Goal: Obtain resource: Download file/media

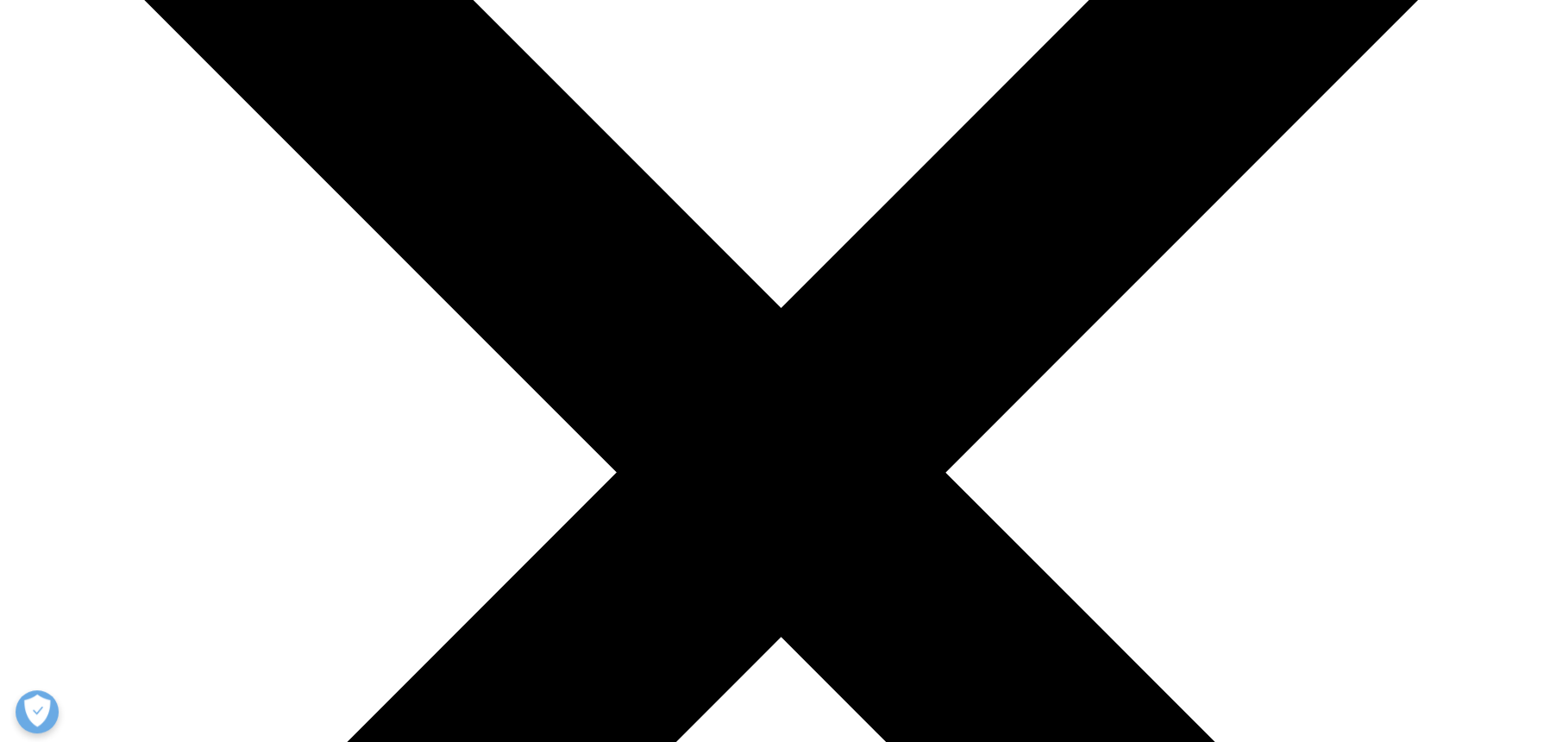
scroll to position [539, 0]
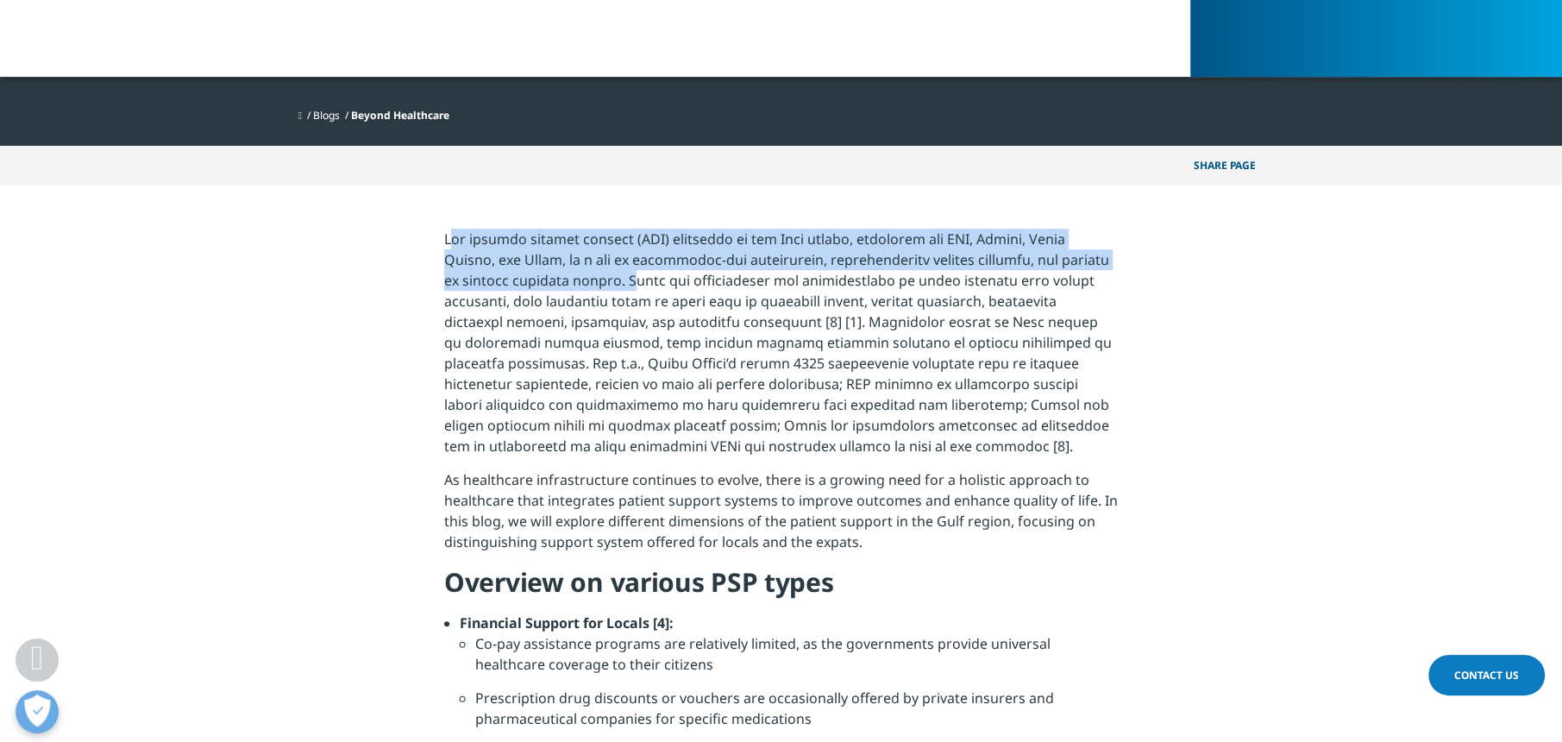
drag, startPoint x: 444, startPoint y: 236, endPoint x: 677, endPoint y: 288, distance: 238.6
click at [677, 288] on p at bounding box center [781, 349] width 674 height 241
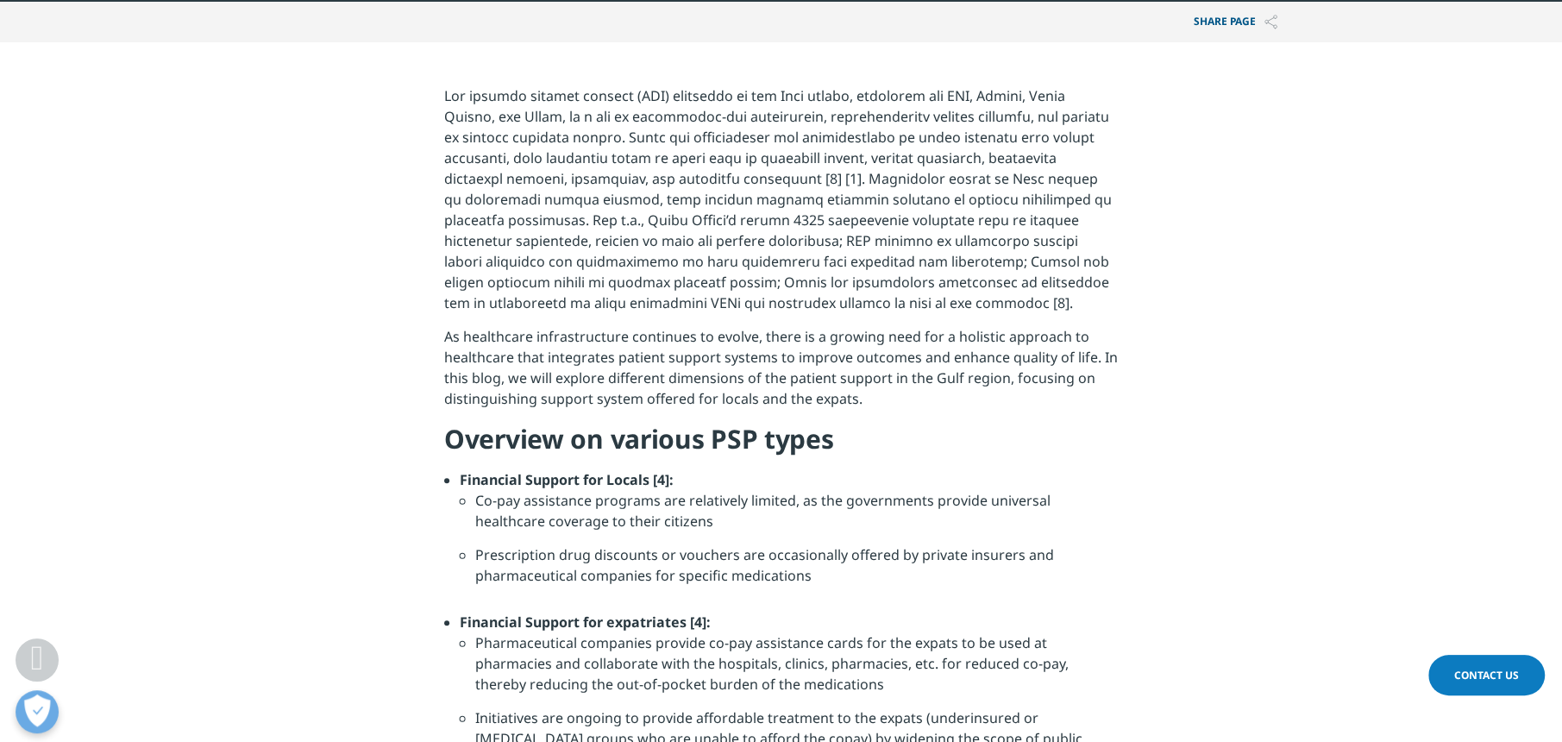
scroll to position [719, 0]
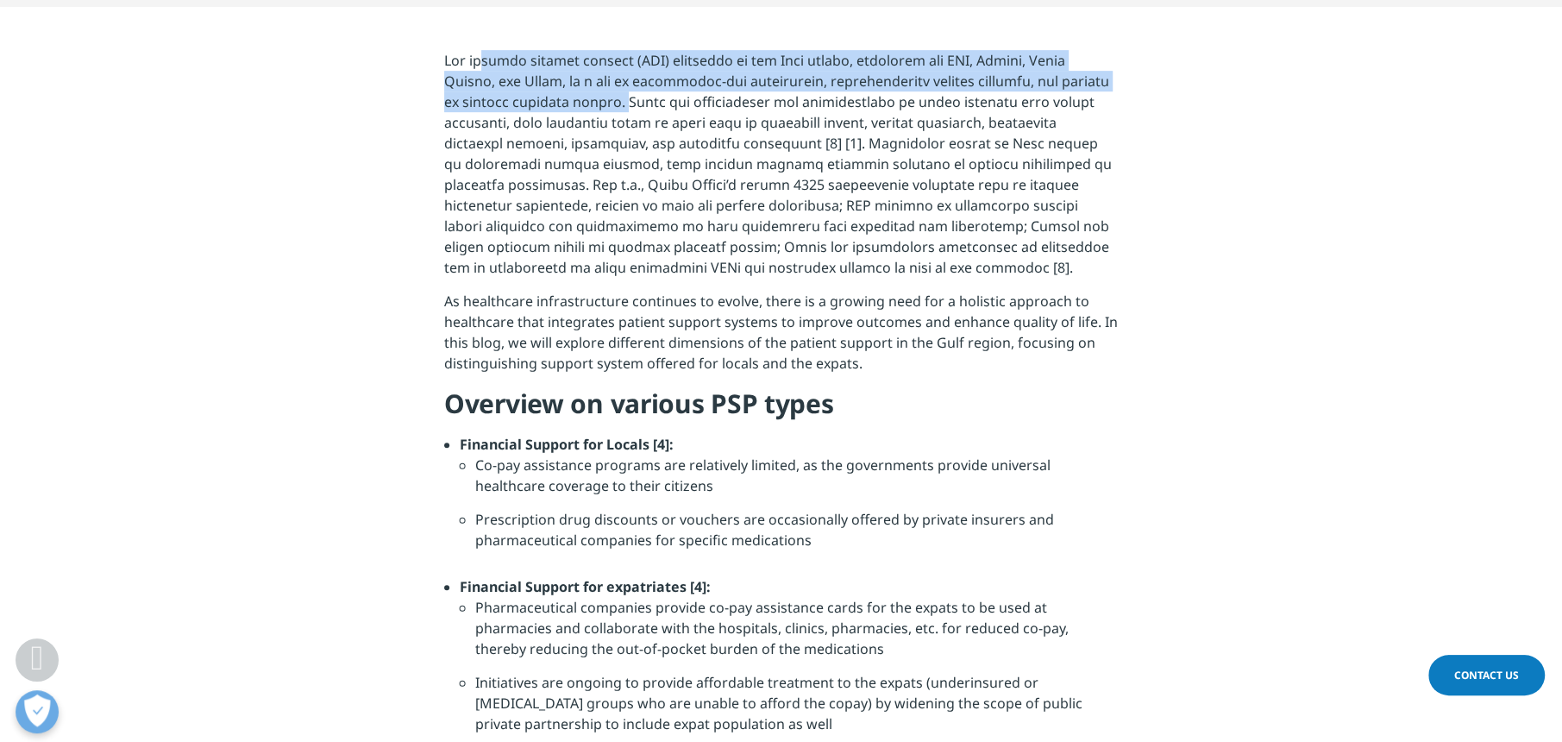
drag, startPoint x: 671, startPoint y: 100, endPoint x: 481, endPoint y: 57, distance: 195.5
click at [481, 57] on p at bounding box center [781, 170] width 674 height 241
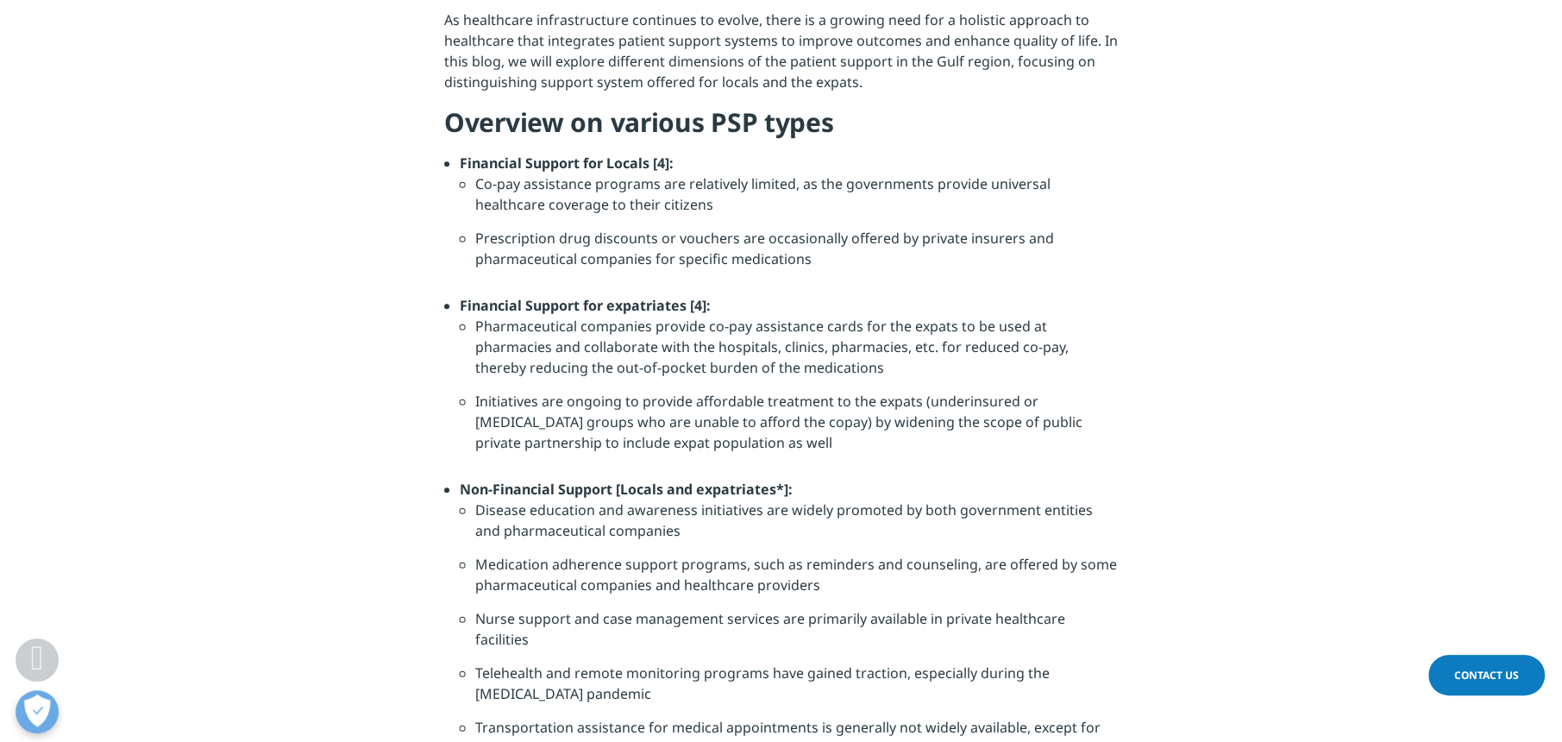
scroll to position [1078, 0]
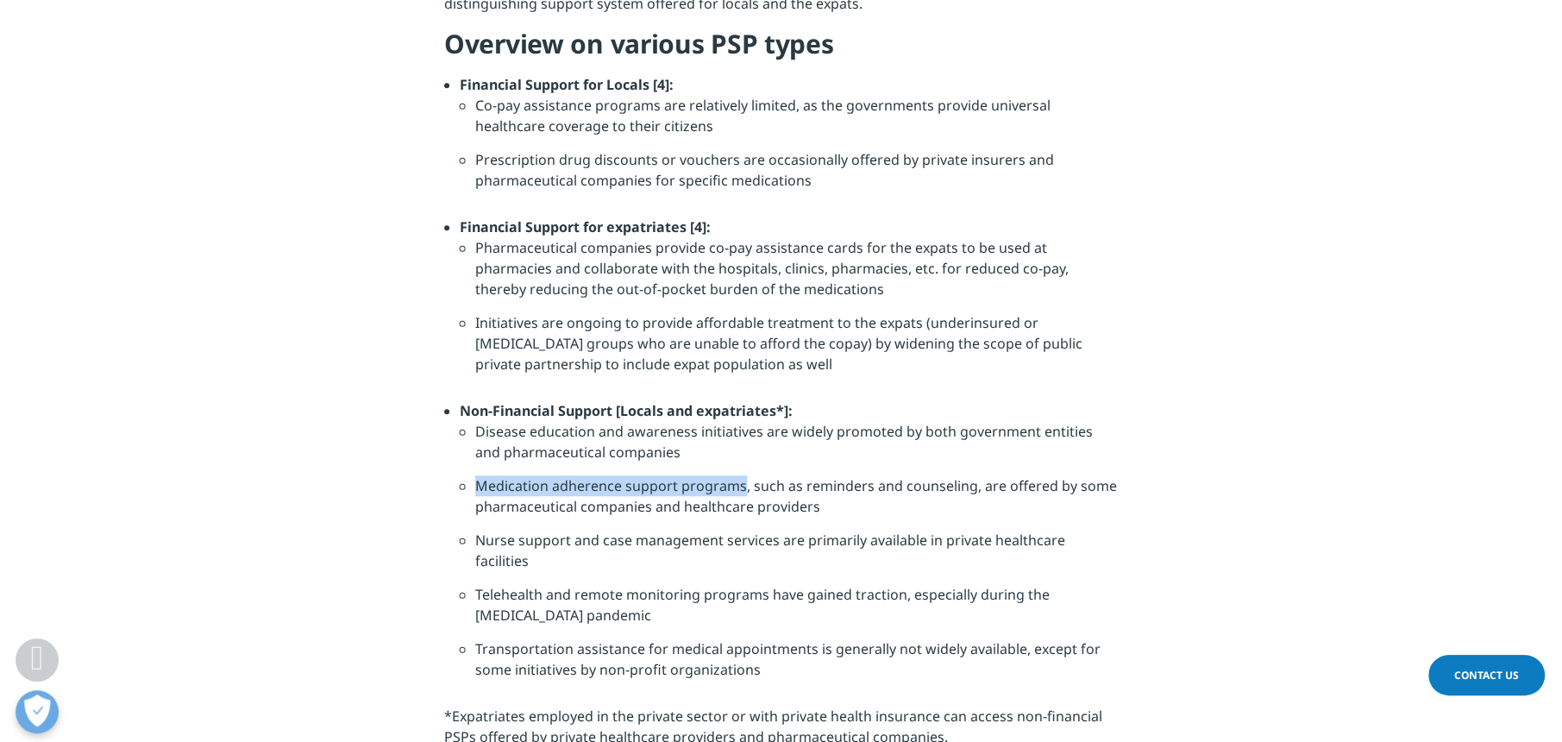
drag, startPoint x: 477, startPoint y: 482, endPoint x: 738, endPoint y: 477, distance: 261.5
click at [738, 477] on li "Medication adherence support programs, such as reminders and counseling, are of…" at bounding box center [796, 502] width 643 height 54
click at [641, 732] on p "*Expatriates employed in the private sector or with private health insurance ca…" at bounding box center [781, 733] width 674 height 54
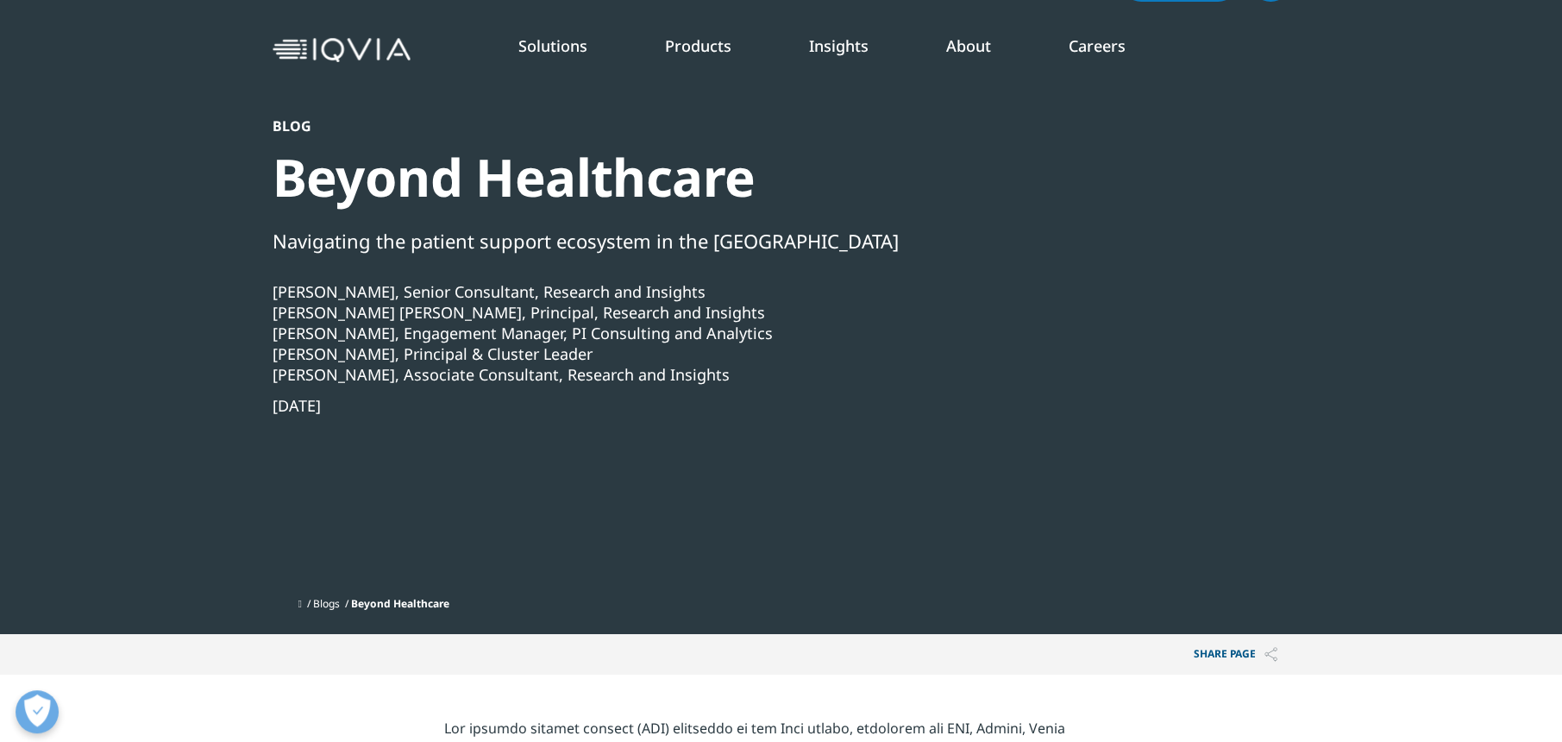
scroll to position [0, 0]
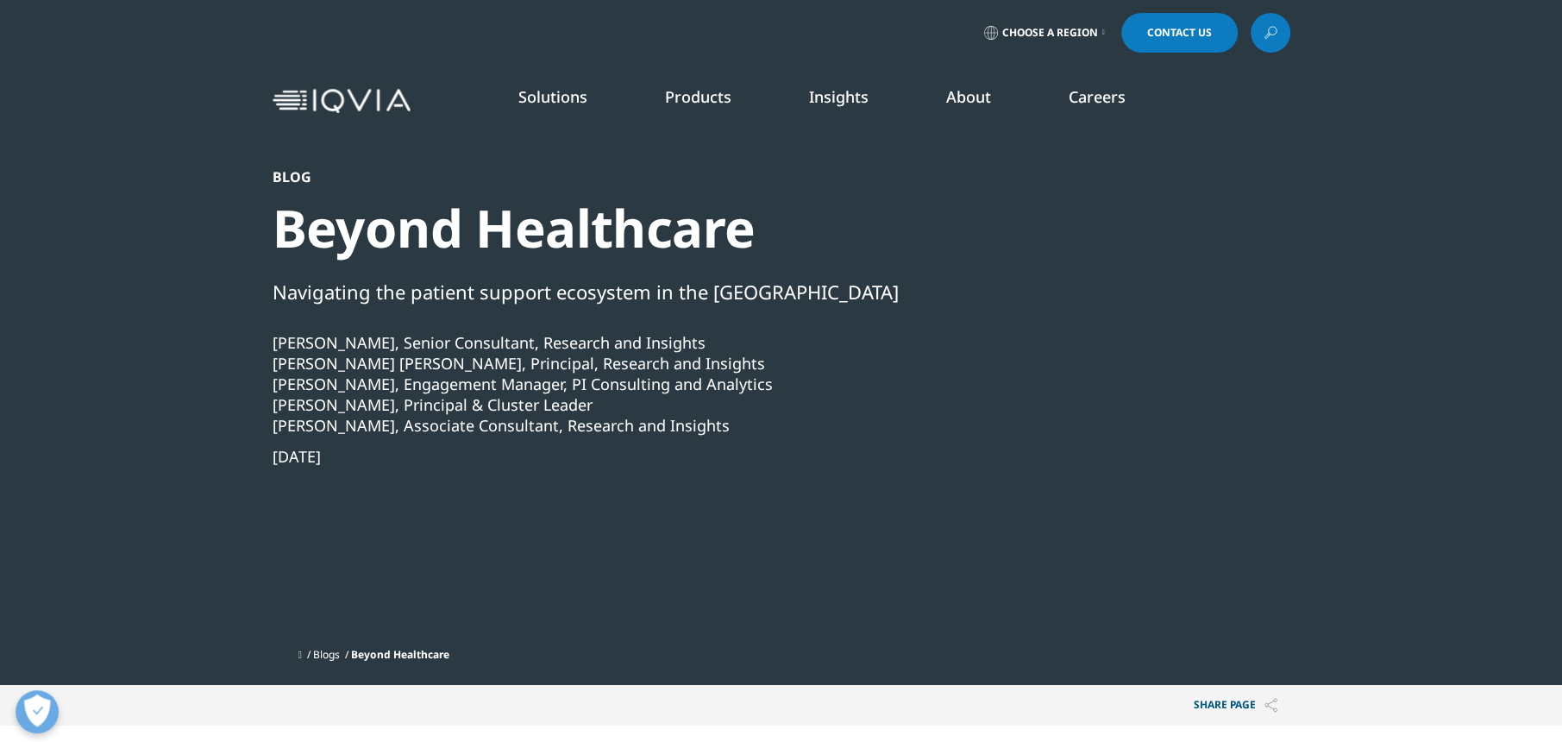
click at [503, 368] on div "[PERSON_NAME] [PERSON_NAME], Principal, Research and Insights" at bounding box center [735, 363] width 925 height 21
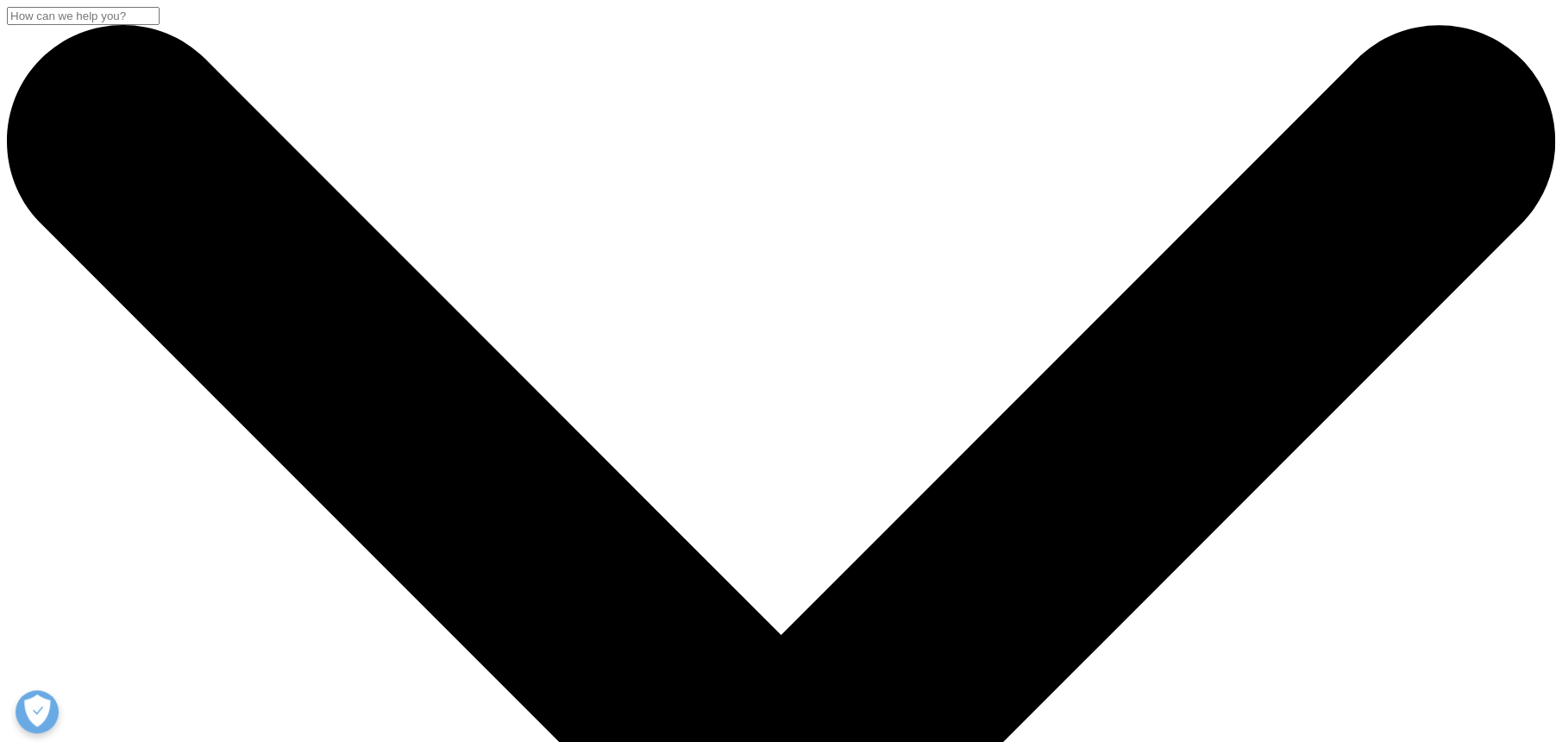
scroll to position [666, 1018]
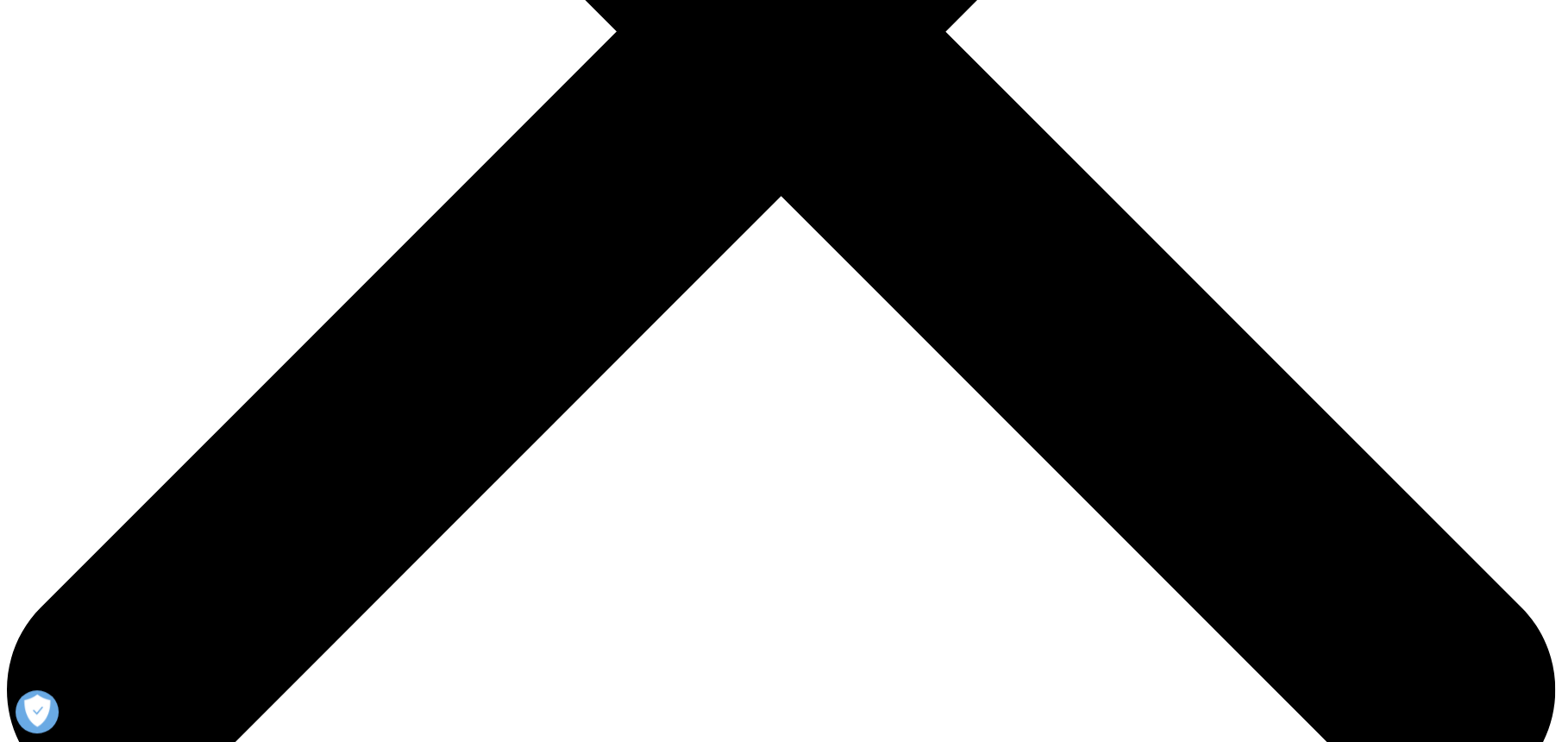
scroll to position [898, 0]
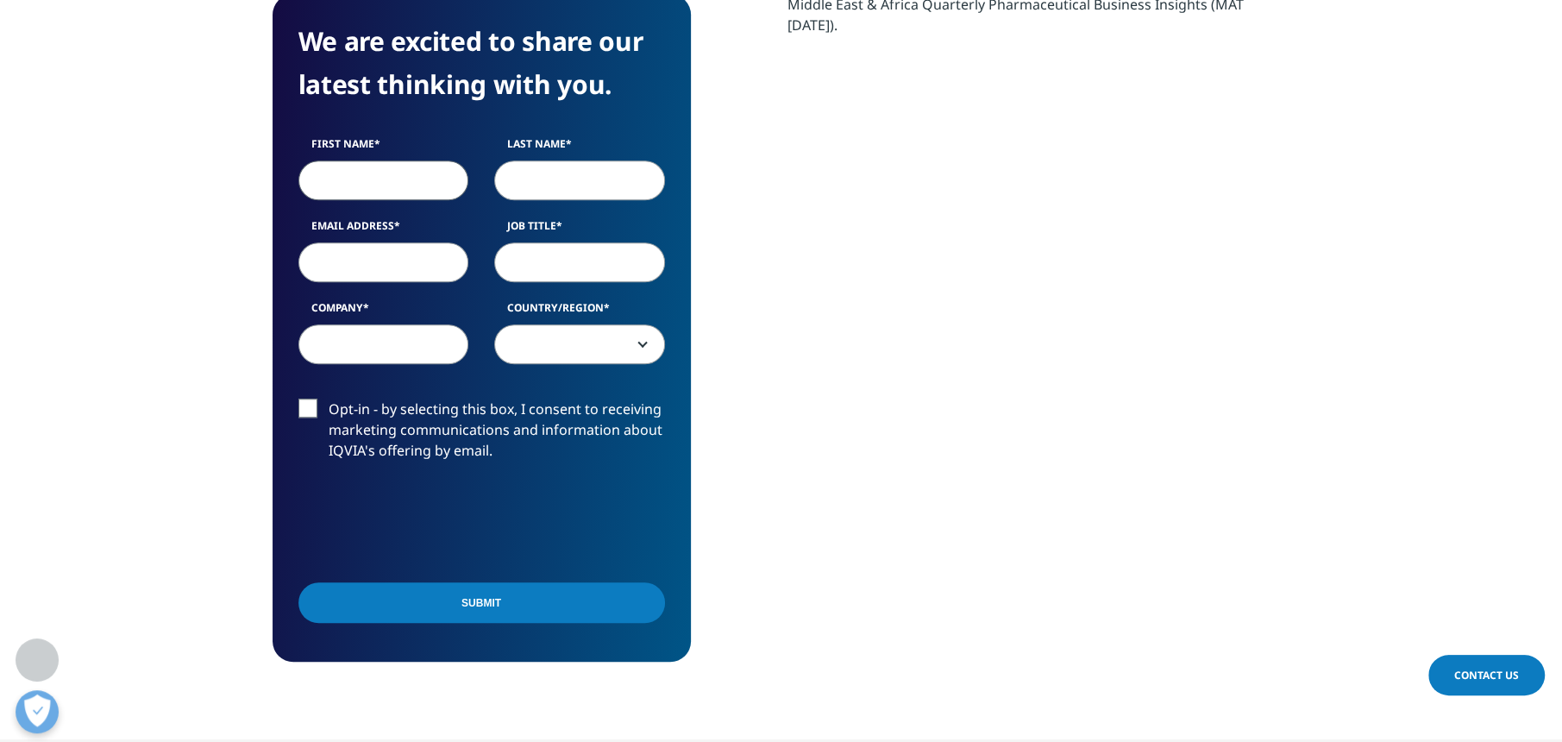
click at [364, 172] on input "First Name" at bounding box center [384, 180] width 171 height 40
type input "Sara"
type input "Habjoka"
type input "sara.habjoka@valueinresearch.com"
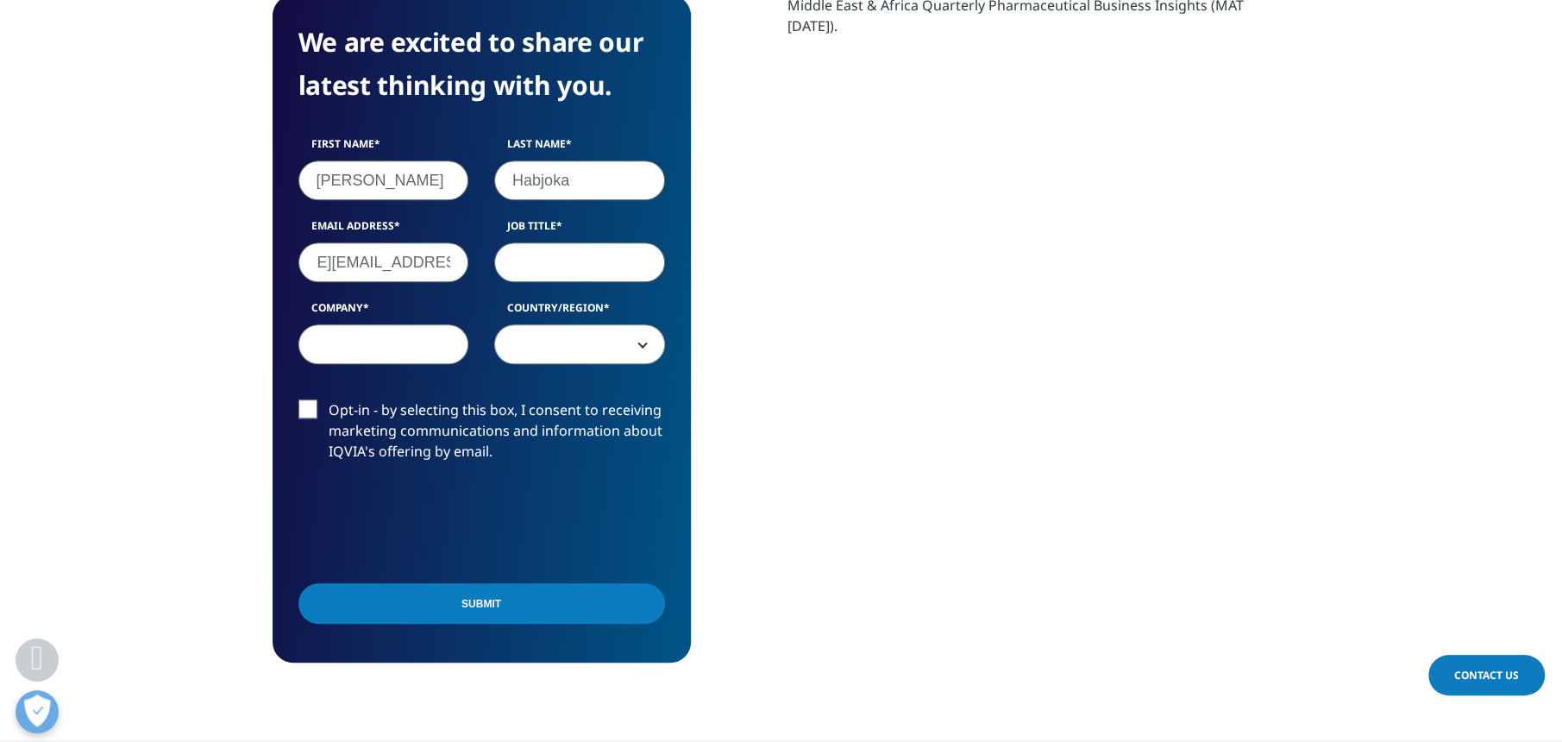
scroll to position [0, 0]
type input "medical director"
type input "vi research"
click at [574, 342] on span at bounding box center [579, 345] width 169 height 40
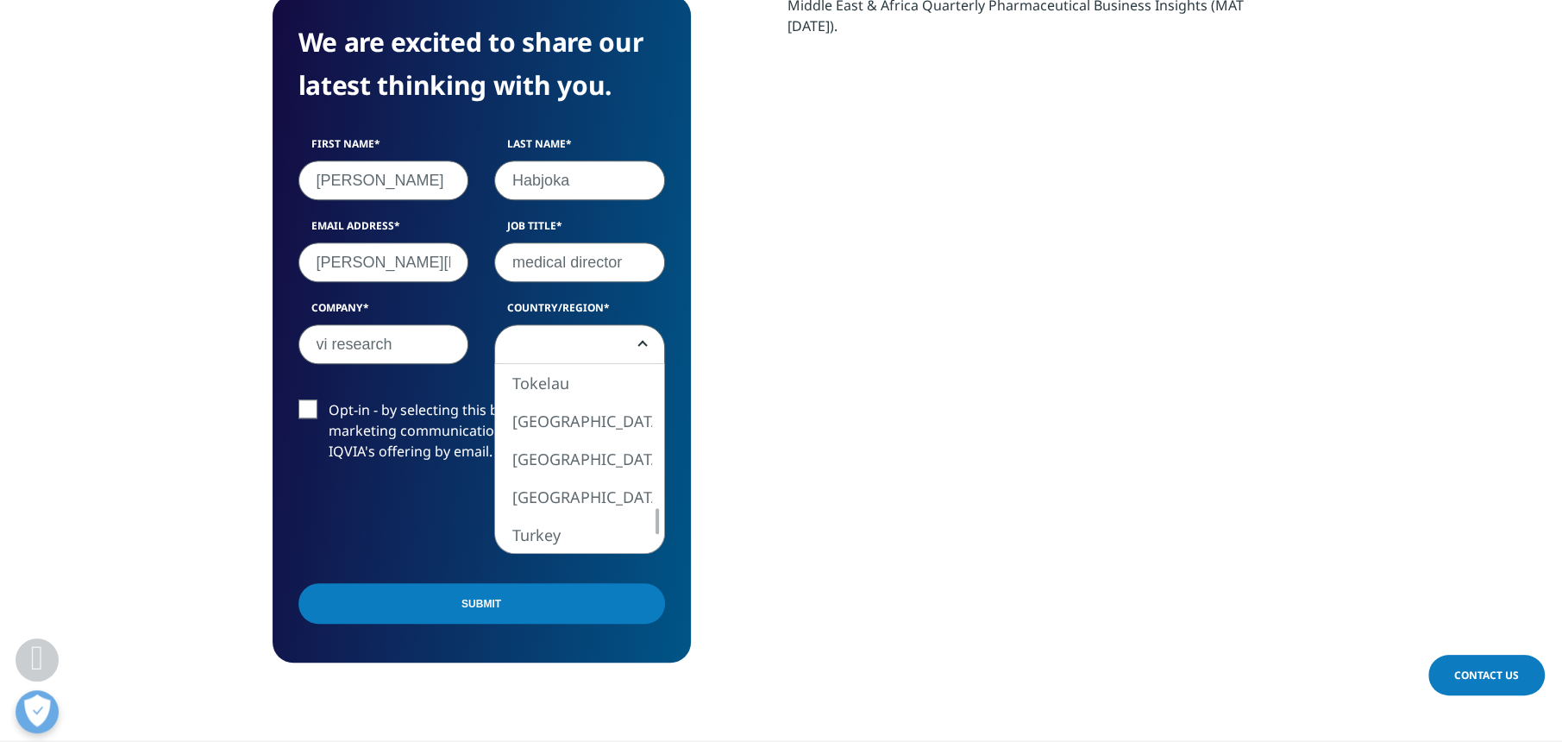
click at [569, 326] on span at bounding box center [579, 345] width 169 height 40
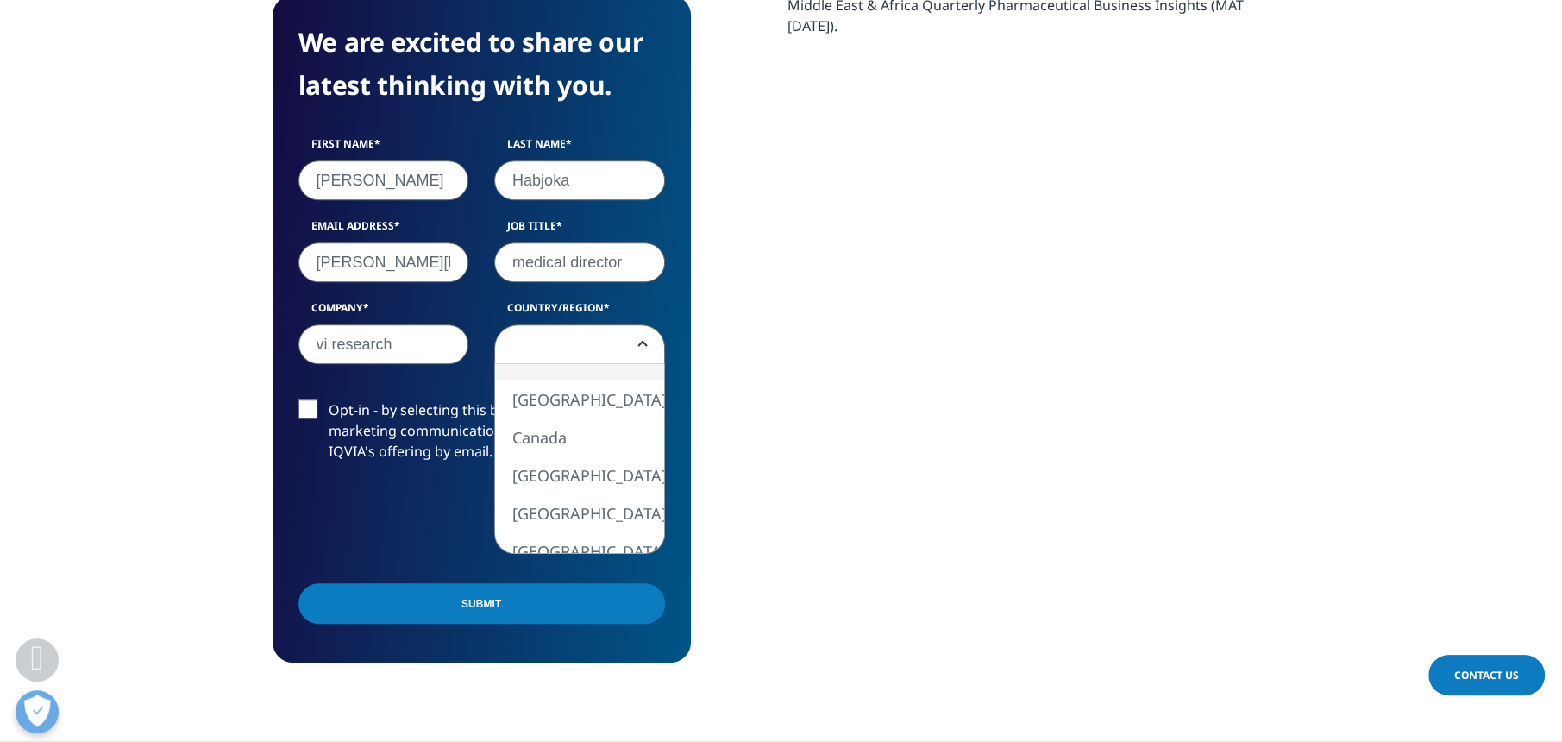
click at [558, 346] on span at bounding box center [579, 345] width 169 height 40
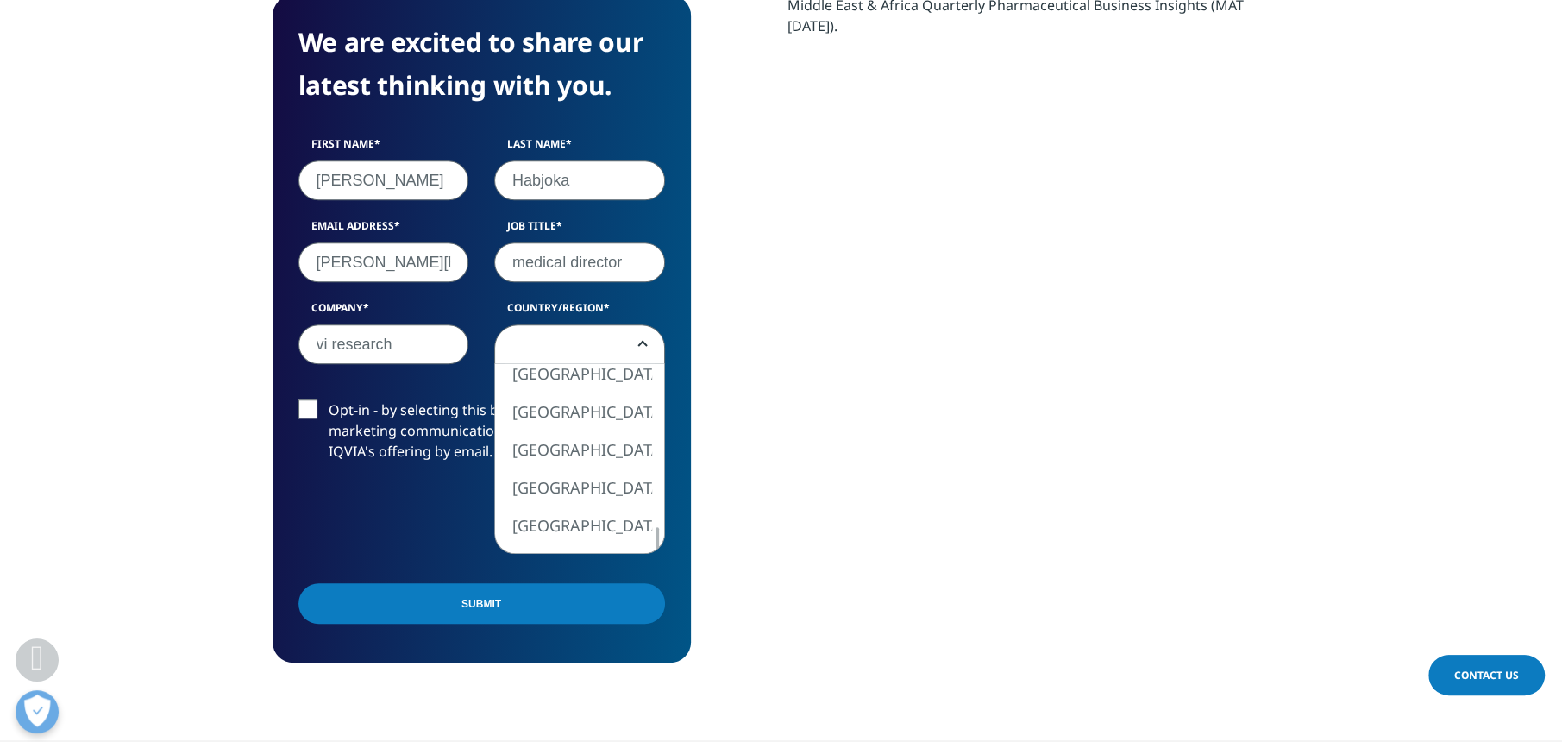
click at [667, 550] on div "We are excited to share our latest thinking with you. First Name Sara Last Name…" at bounding box center [482, 329] width 418 height 668
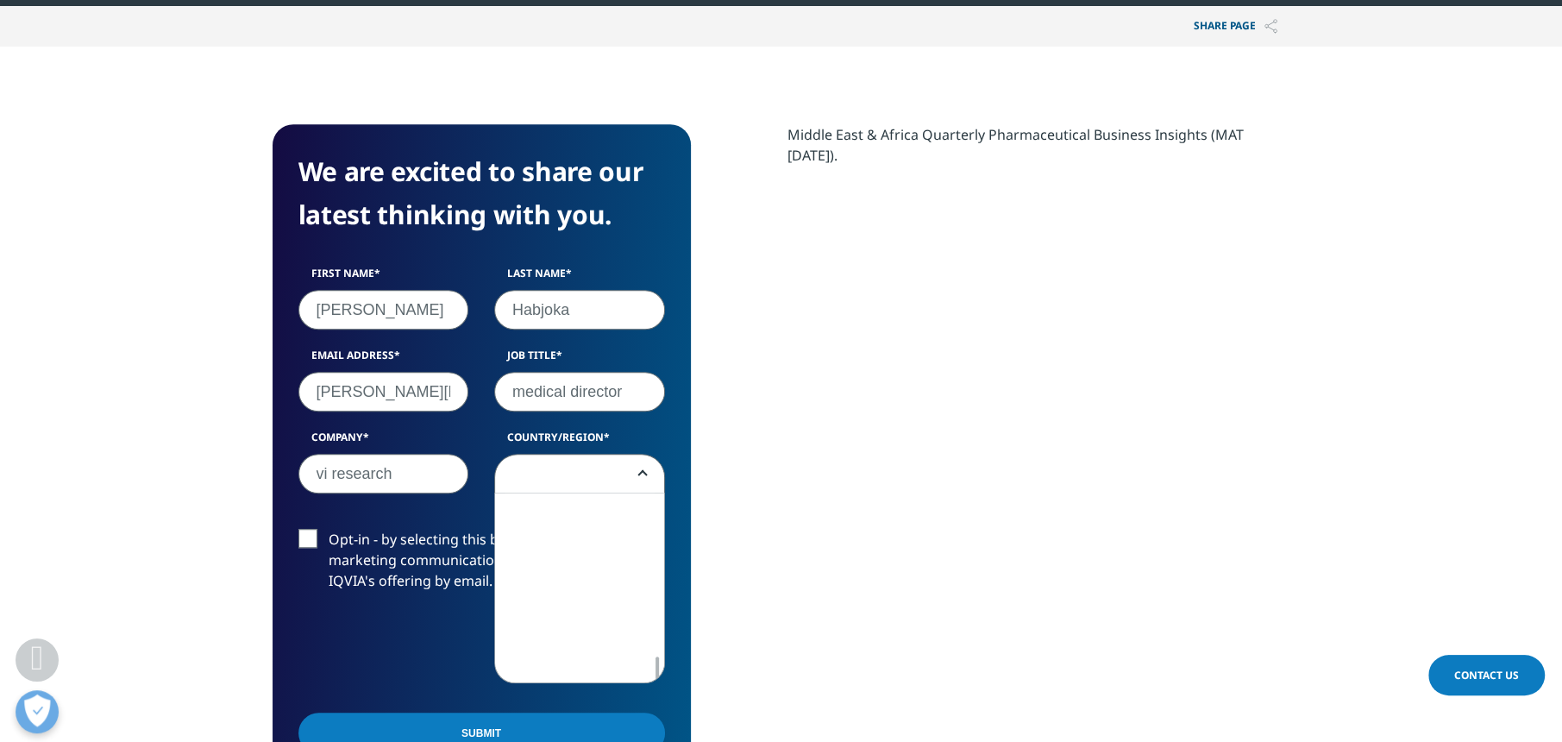
scroll to position [719, 0]
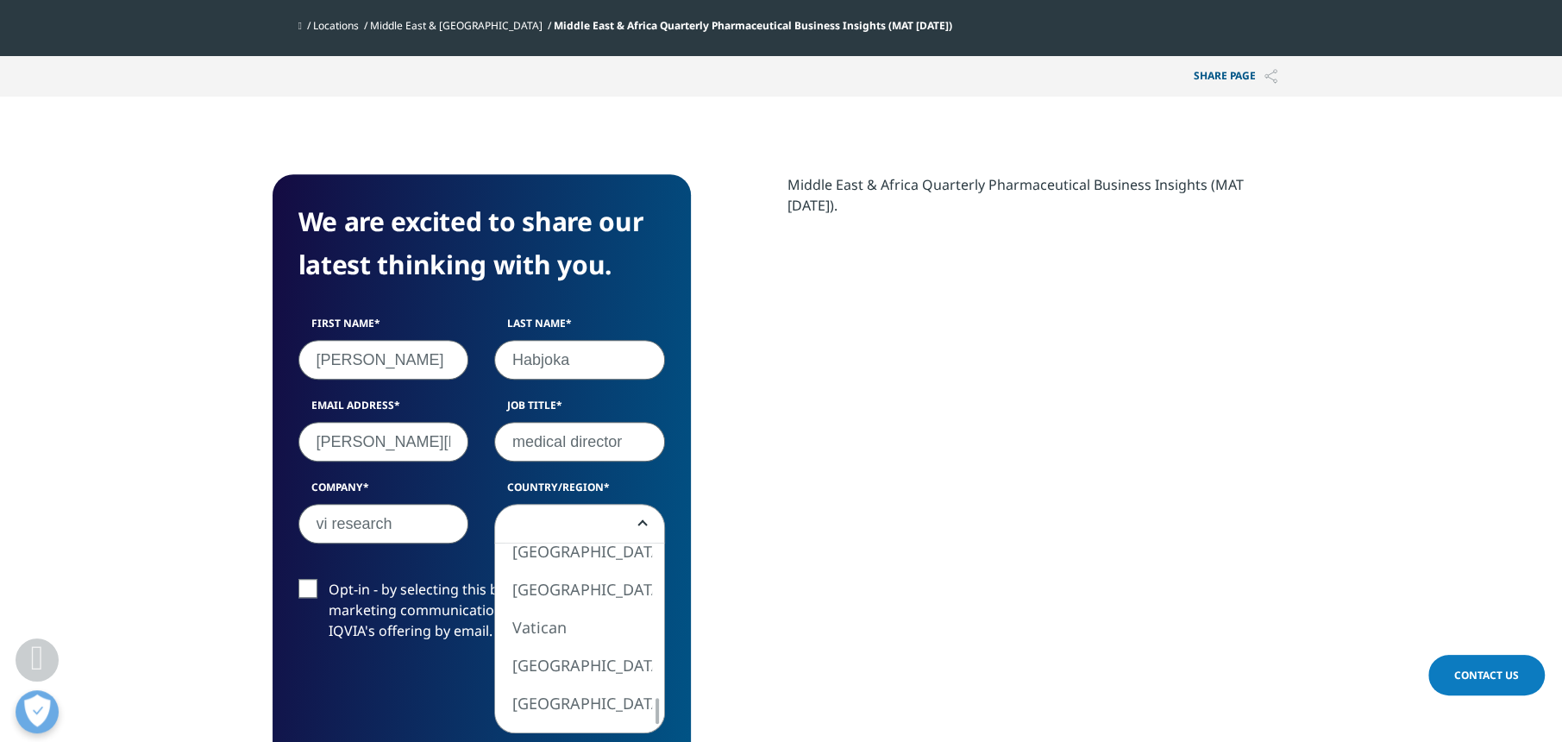
select select "United Arab Emirates"
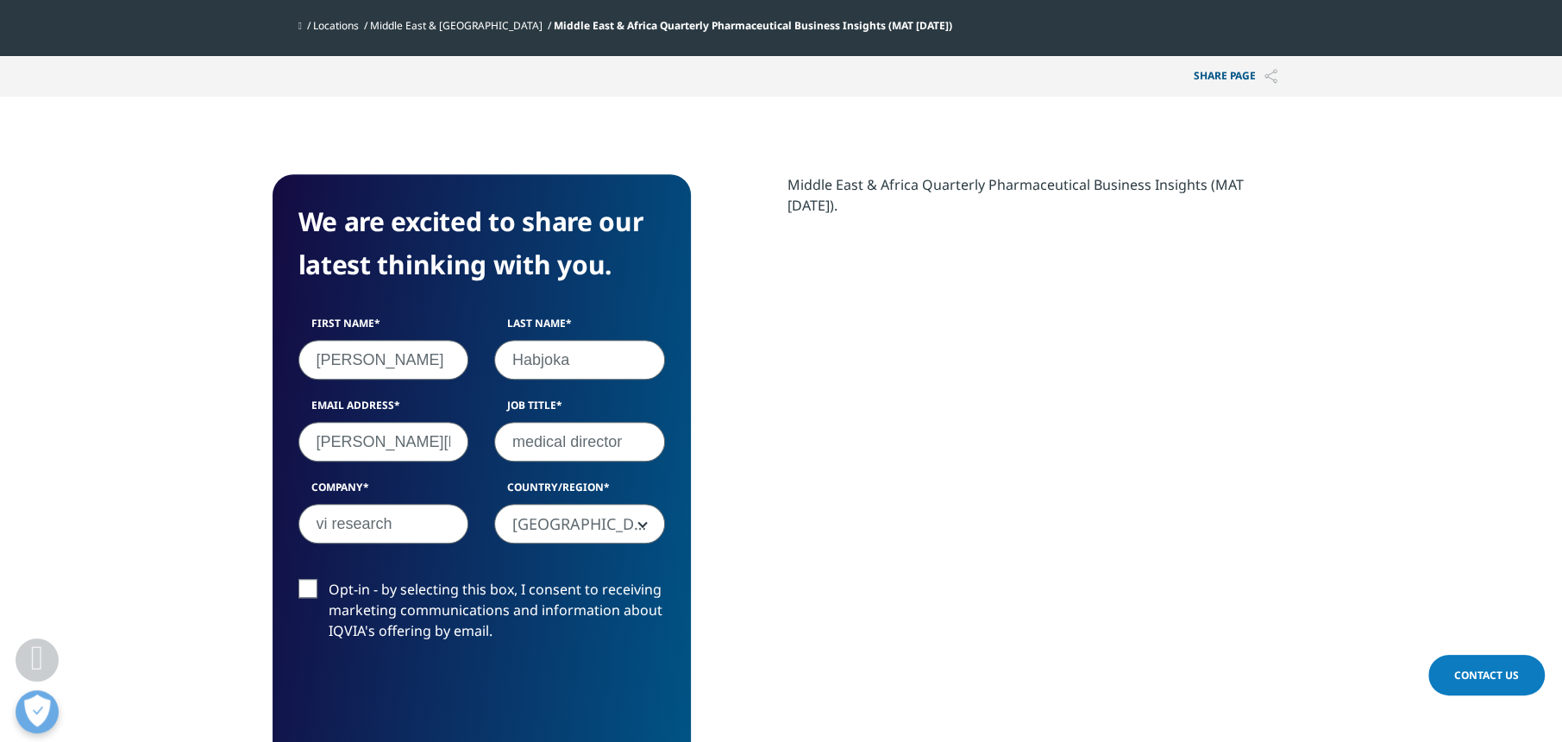
click at [317, 583] on label "Opt-in - by selecting this box, I consent to receiving marketing communications…" at bounding box center [482, 615] width 367 height 72
click at [329, 579] on input "Opt-in - by selecting this box, I consent to receiving marketing communications…" at bounding box center [329, 579] width 0 height 0
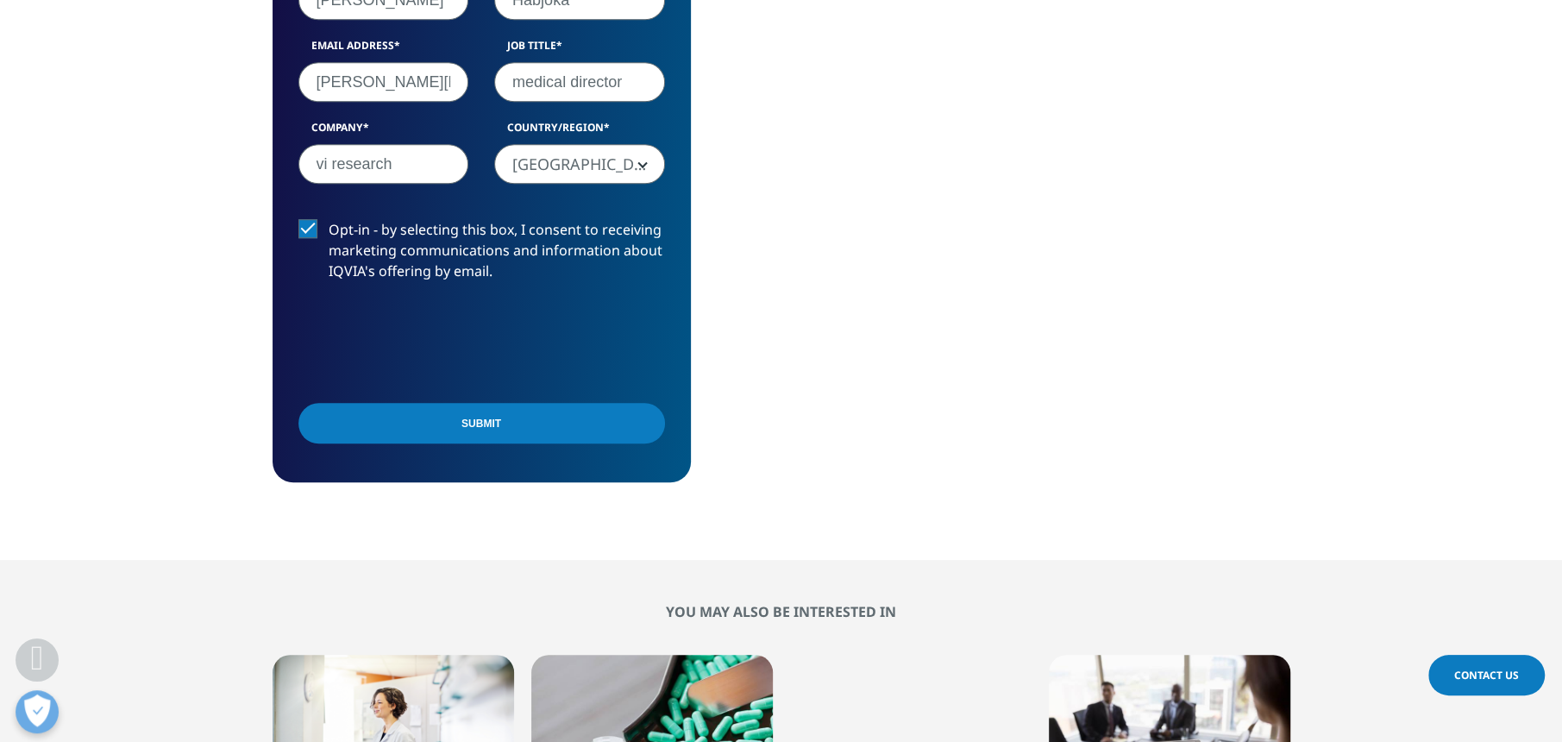
click at [485, 427] on input "Submit" at bounding box center [482, 423] width 367 height 41
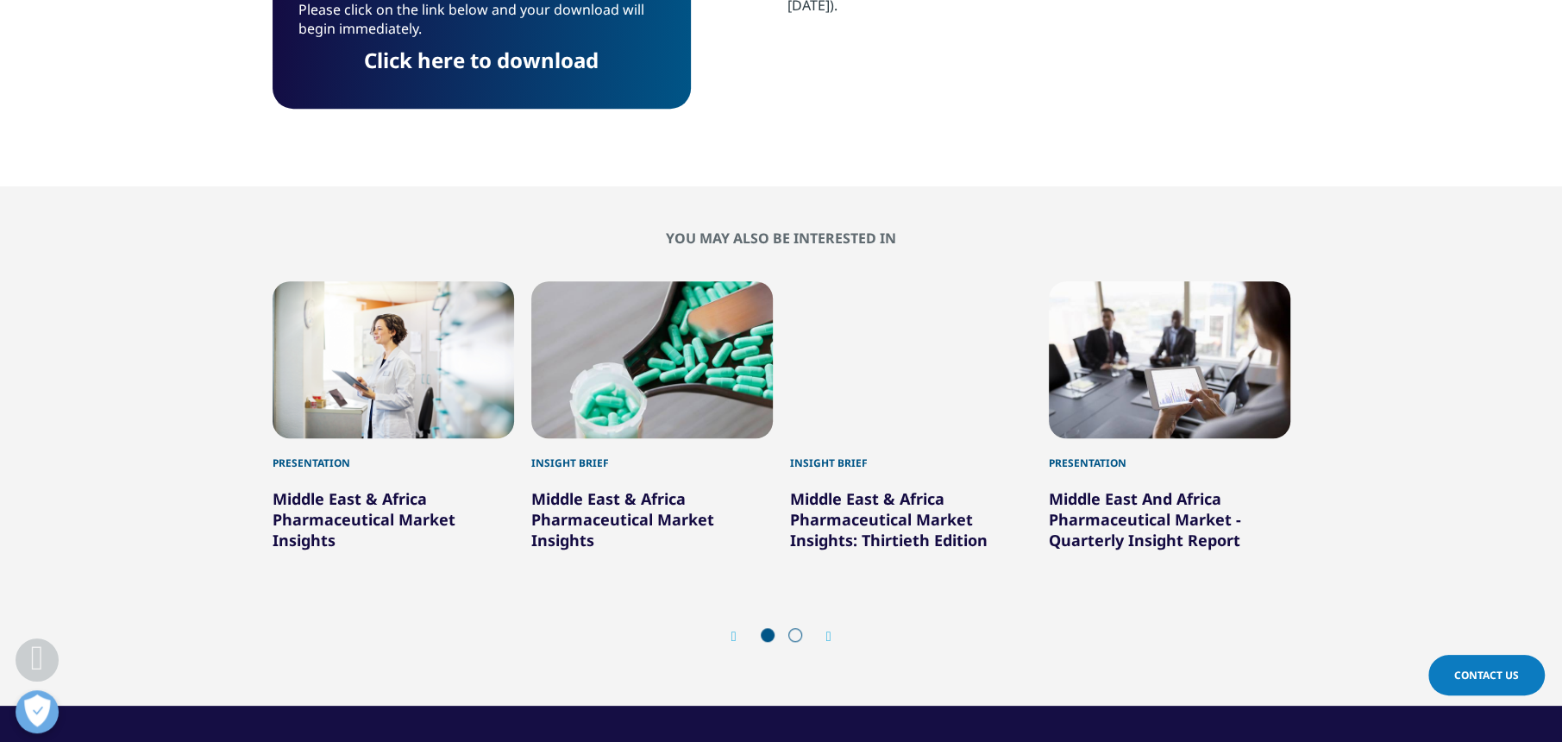
scroll to position [738, 0]
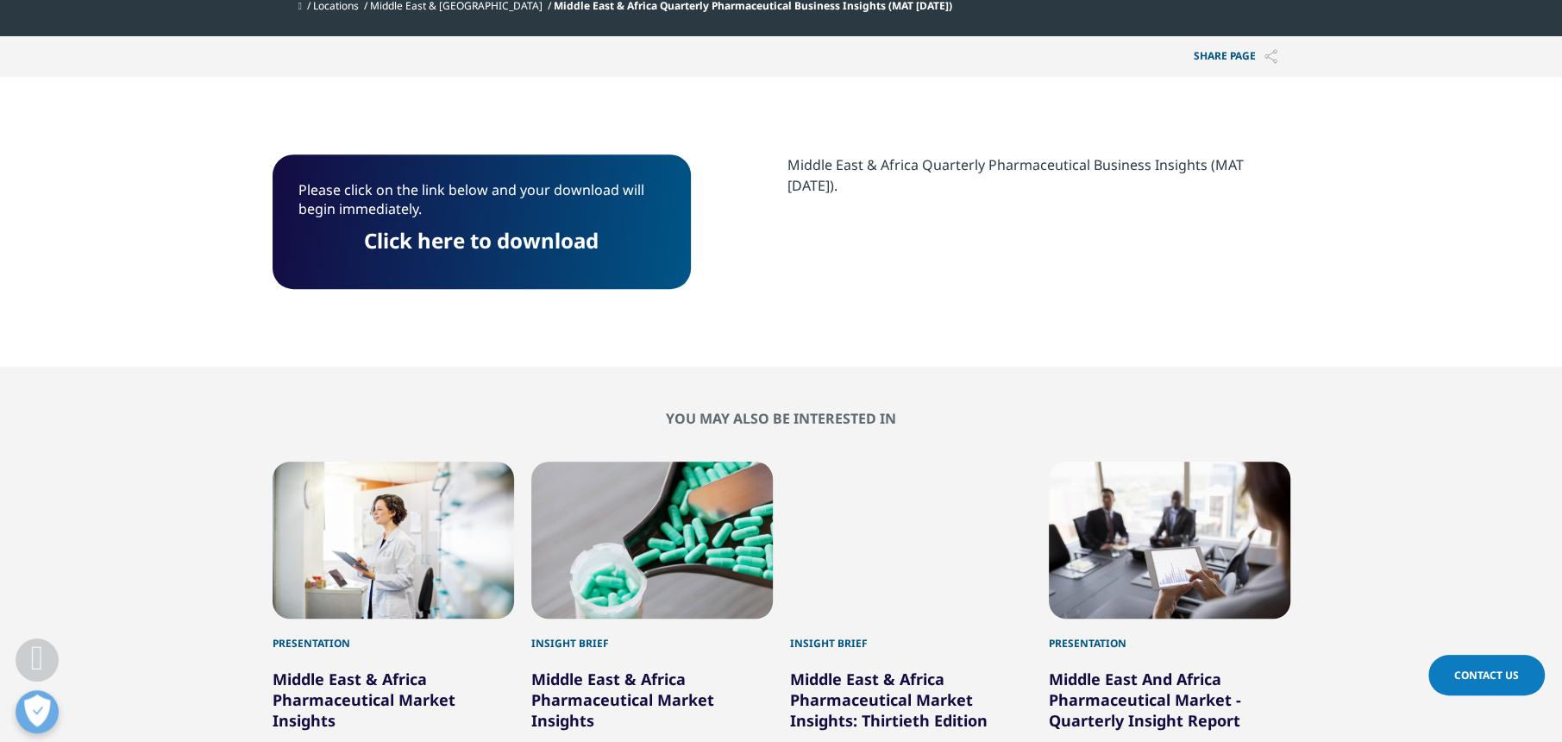
click at [531, 232] on link "Click here to download" at bounding box center [481, 240] width 235 height 28
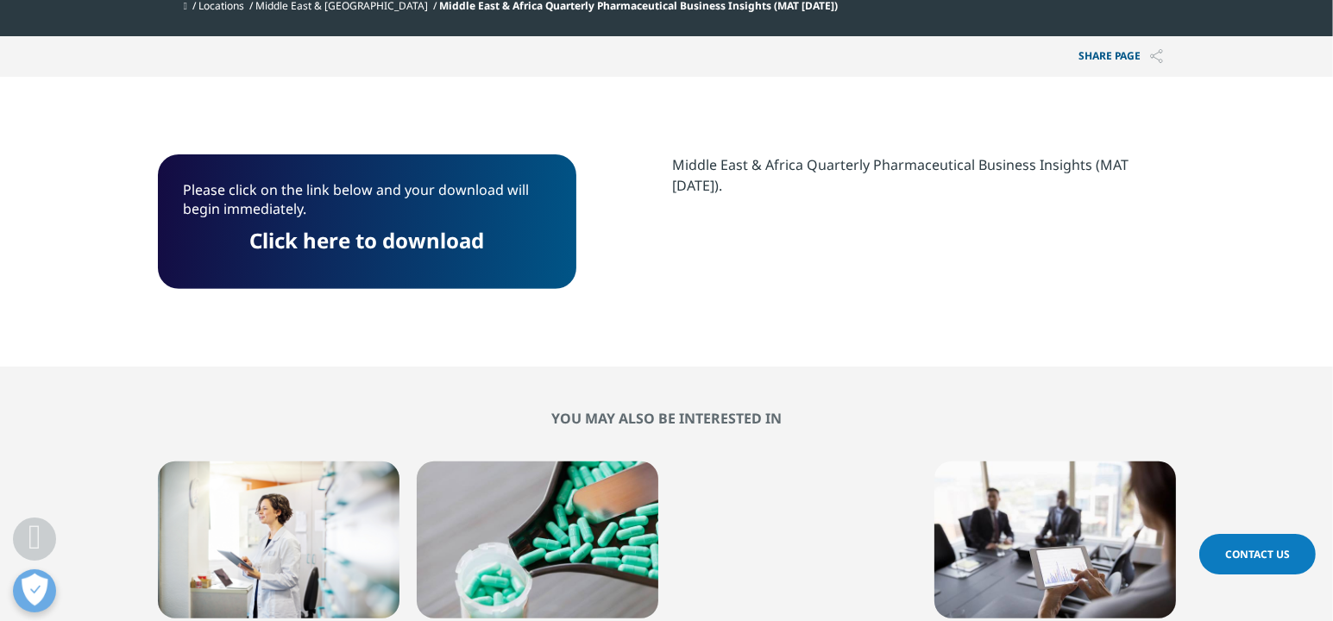
scroll to position [135, 1018]
